Goal: Task Accomplishment & Management: Complete application form

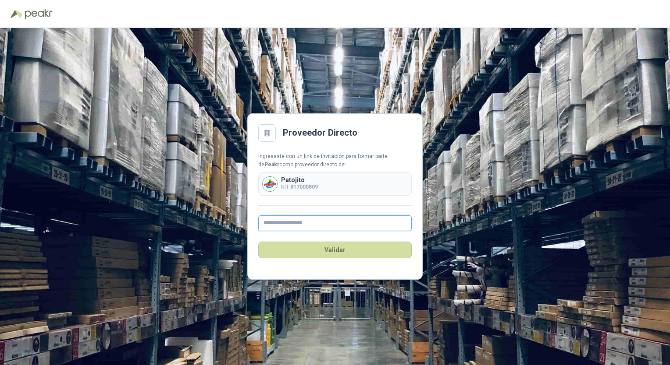
click at [287, 219] on input "text" at bounding box center [334, 224] width 153 height 16
type input "**********"
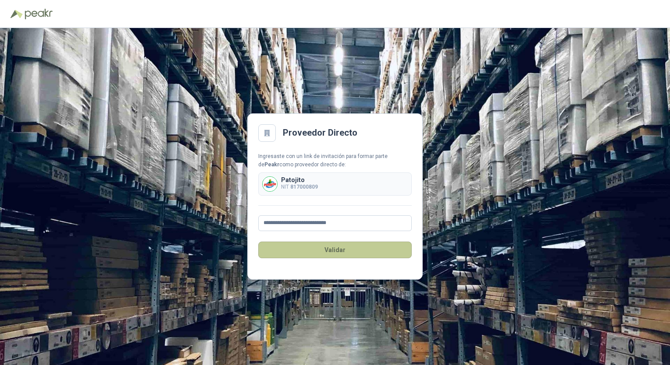
click at [302, 255] on button "Validar" at bounding box center [334, 250] width 153 height 17
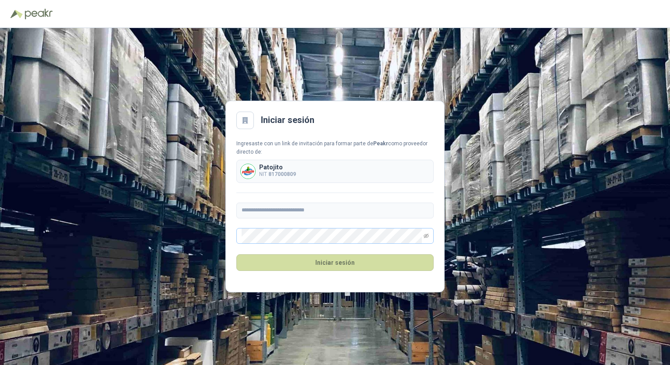
click at [428, 234] on span at bounding box center [334, 236] width 197 height 16
drag, startPoint x: 427, startPoint y: 238, endPoint x: 425, endPoint y: 241, distance: 4.5
click at [425, 241] on span at bounding box center [425, 236] width 5 height 15
click at [424, 239] on span at bounding box center [425, 236] width 5 height 15
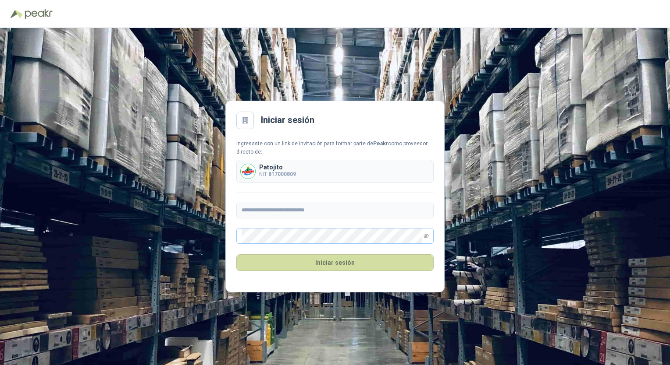
click at [426, 233] on span at bounding box center [425, 236] width 5 height 15
click at [426, 234] on icon "eye-invisible" at bounding box center [425, 236] width 5 height 5
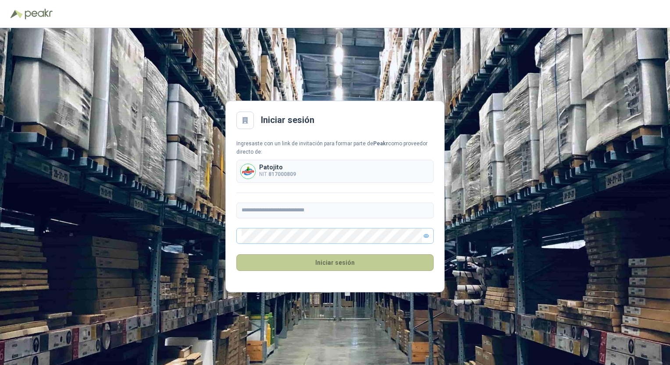
click at [355, 264] on button "Iniciar sesión" at bounding box center [334, 263] width 197 height 17
click at [314, 262] on button "Iniciar sesión" at bounding box center [334, 263] width 197 height 17
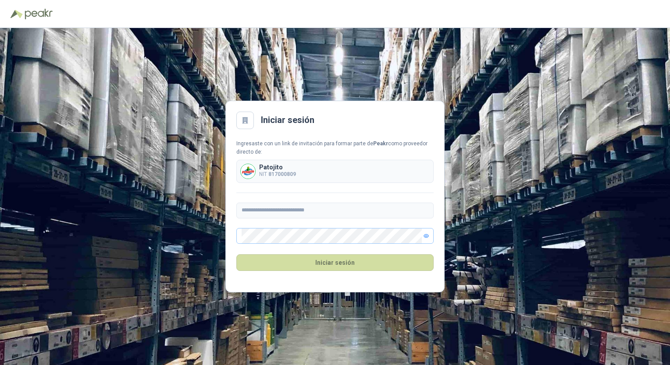
click at [280, 225] on div "**********" at bounding box center [334, 192] width 197 height 104
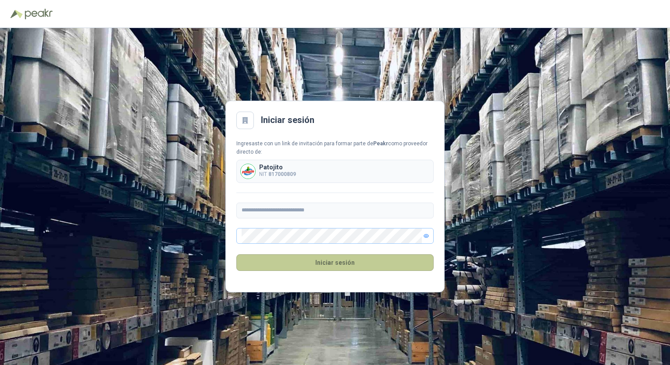
click at [322, 256] on button "Iniciar sesión" at bounding box center [334, 263] width 197 height 17
